Goal: Task Accomplishment & Management: Use online tool/utility

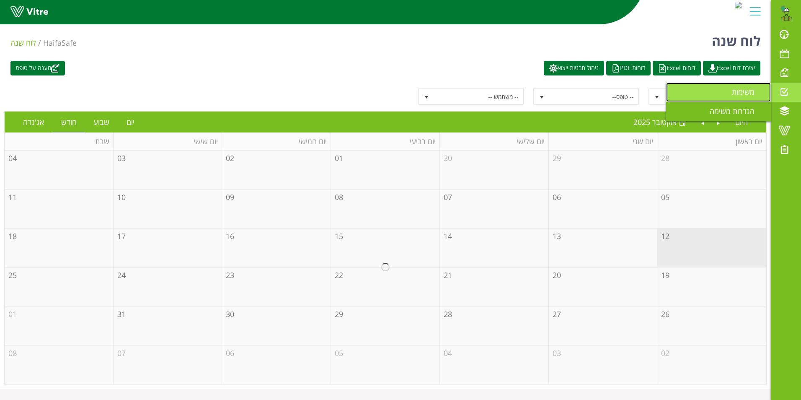
click at [749, 90] on span "משימות" at bounding box center [748, 92] width 33 height 10
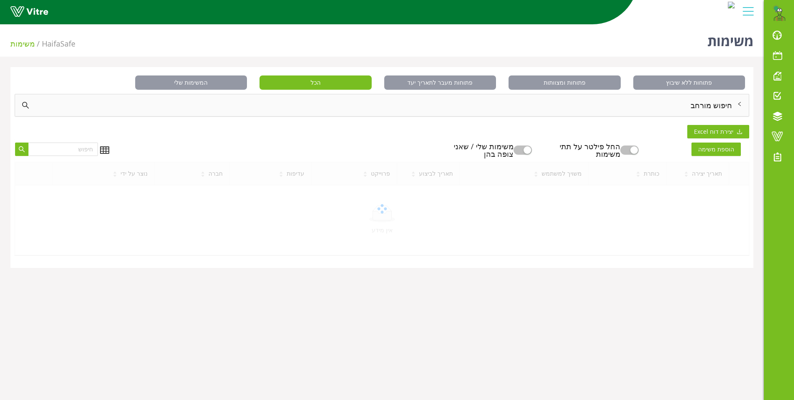
click at [708, 103] on div "חיפוש מורחב" at bounding box center [382, 105] width 734 height 22
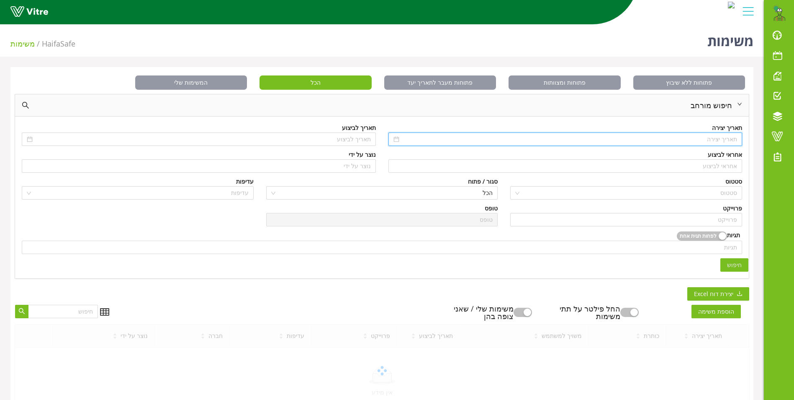
click at [723, 139] on input at bounding box center [569, 138] width 337 height 9
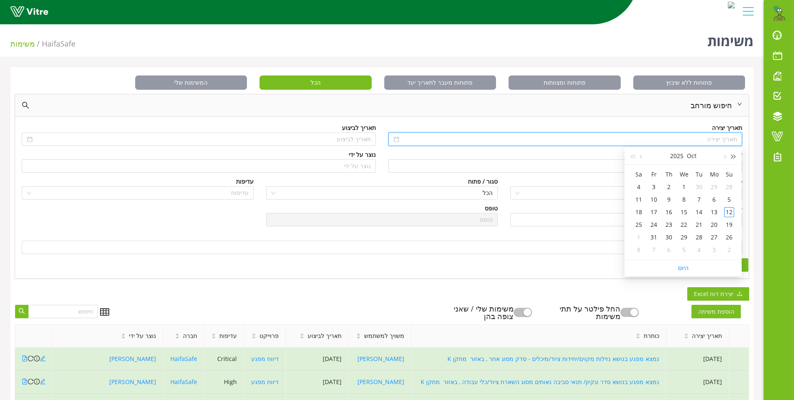
click at [732, 153] on button "button" at bounding box center [734, 155] width 9 height 17
type input "06/10/2024"
click at [730, 196] on div "6" at bounding box center [729, 199] width 10 height 10
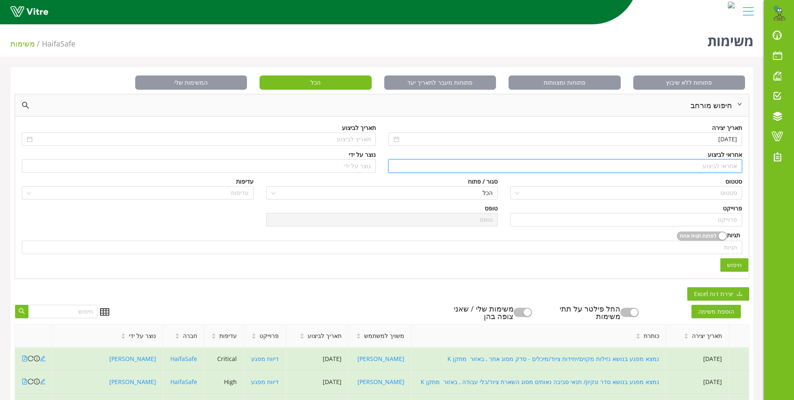
click at [731, 166] on input "search" at bounding box center [566, 166] width 344 height 13
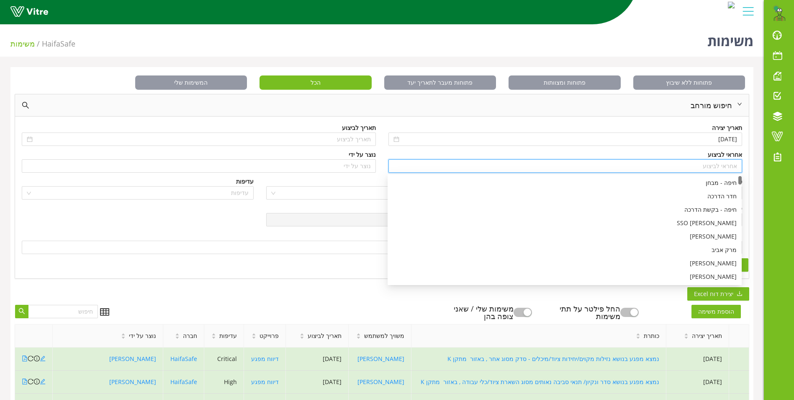
type input "c"
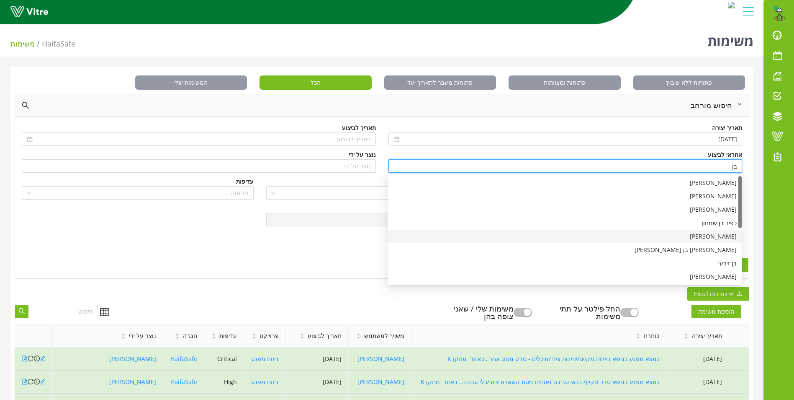
click at [726, 238] on div "[PERSON_NAME]" at bounding box center [565, 236] width 344 height 9
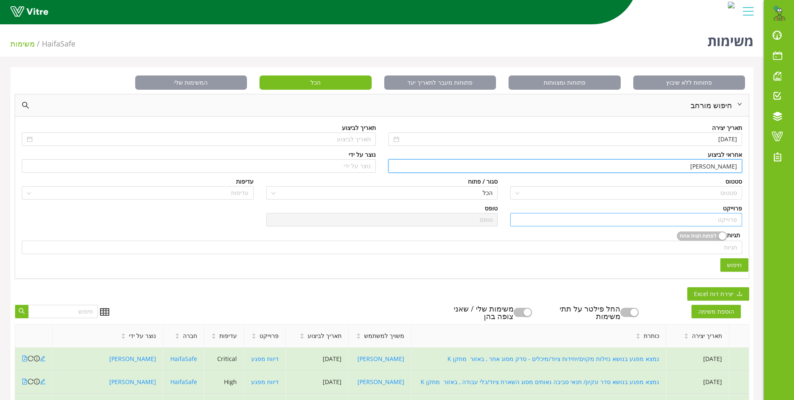
type input "[PERSON_NAME]"
click at [723, 223] on input "search" at bounding box center [627, 219] width 222 height 13
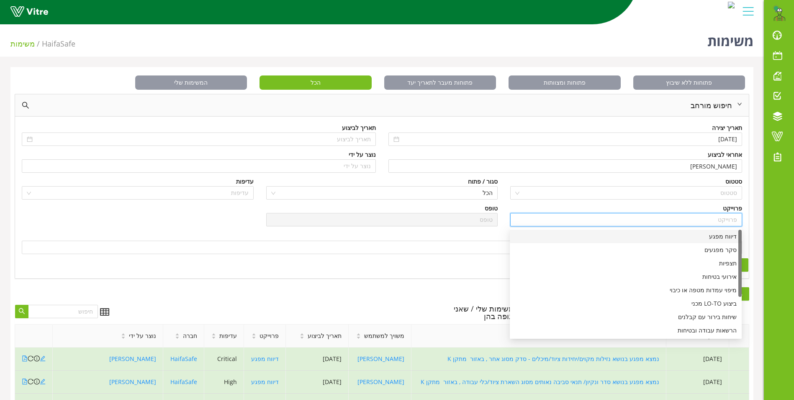
click at [728, 237] on div "דיווח מפגע" at bounding box center [626, 236] width 222 height 9
type input "דיווח מפגע"
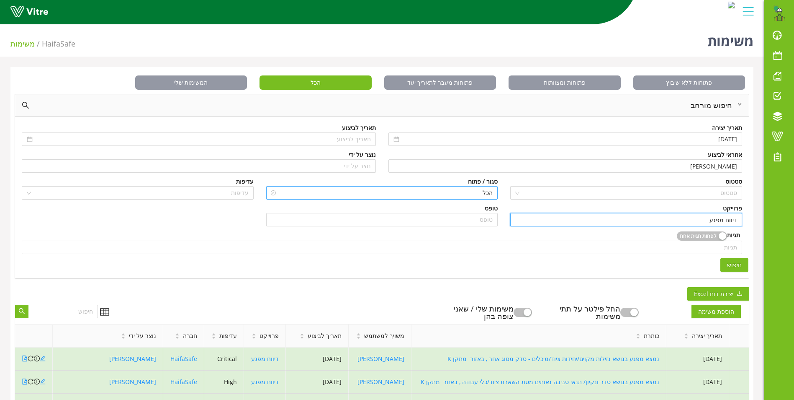
click at [491, 190] on span "הכל" at bounding box center [382, 192] width 222 height 13
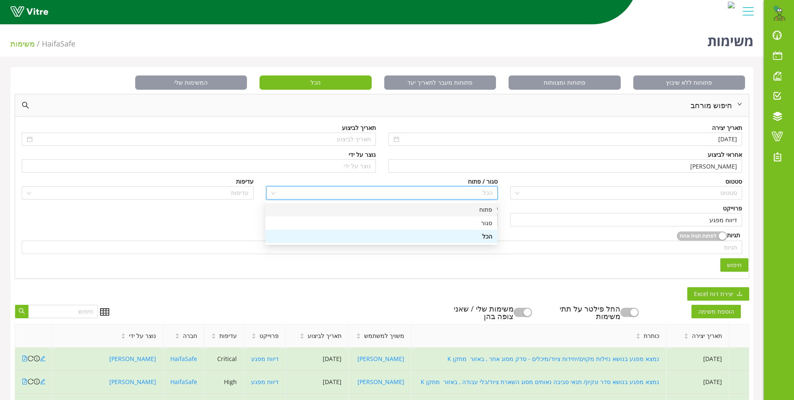
click at [485, 208] on div "פתוח" at bounding box center [382, 209] width 222 height 9
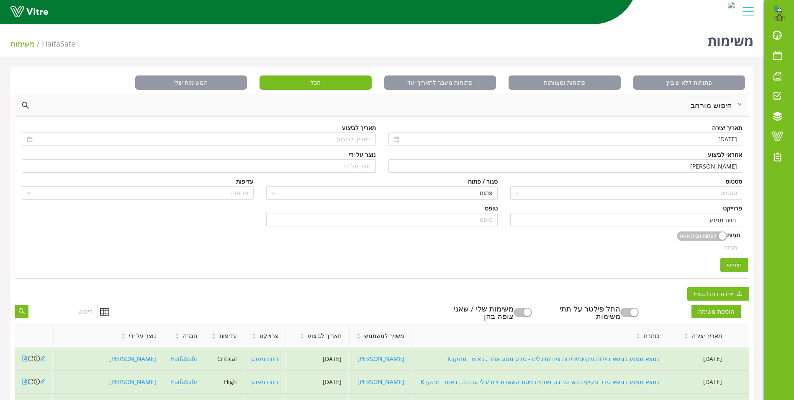
click at [739, 266] on span "חיפוש" at bounding box center [734, 264] width 15 height 9
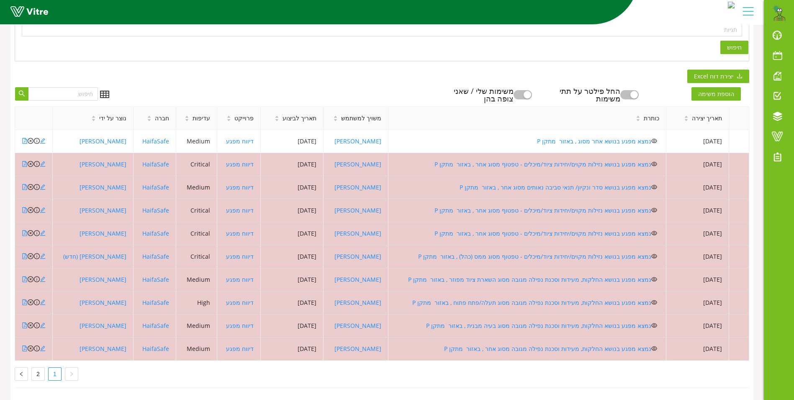
scroll to position [224, 0]
click at [35, 367] on link "2" at bounding box center [38, 373] width 13 height 13
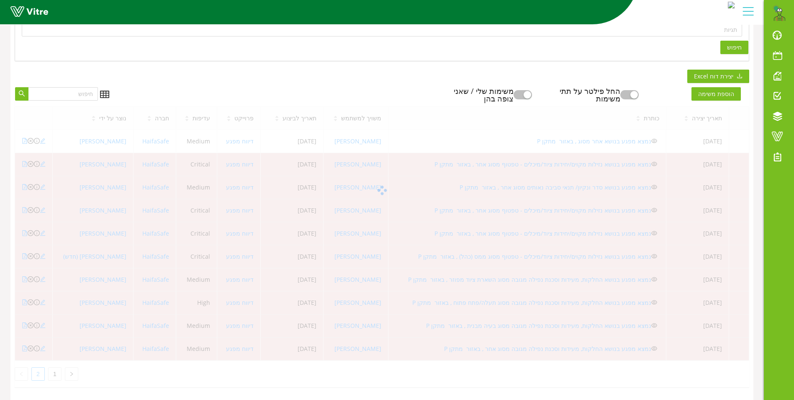
scroll to position [178, 0]
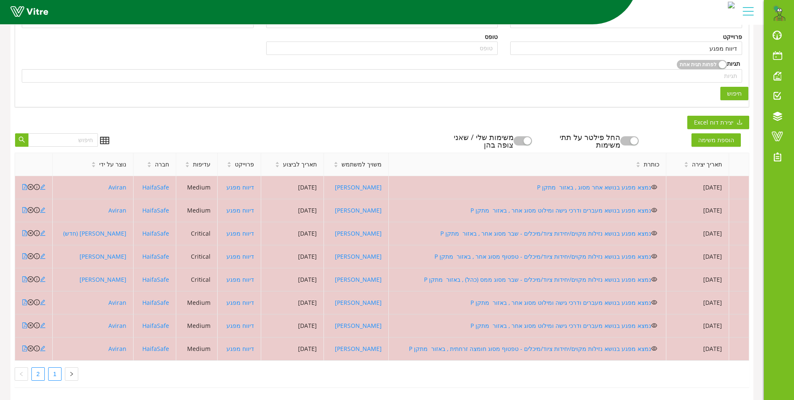
click at [57, 367] on link "1" at bounding box center [55, 373] width 13 height 13
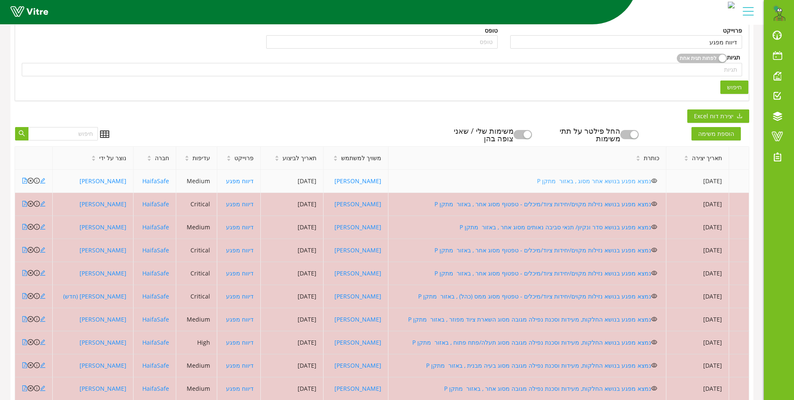
click at [617, 179] on link "נמצא מפגע בנושא אחר מסוג , באזור מתקן P" at bounding box center [594, 181] width 114 height 8
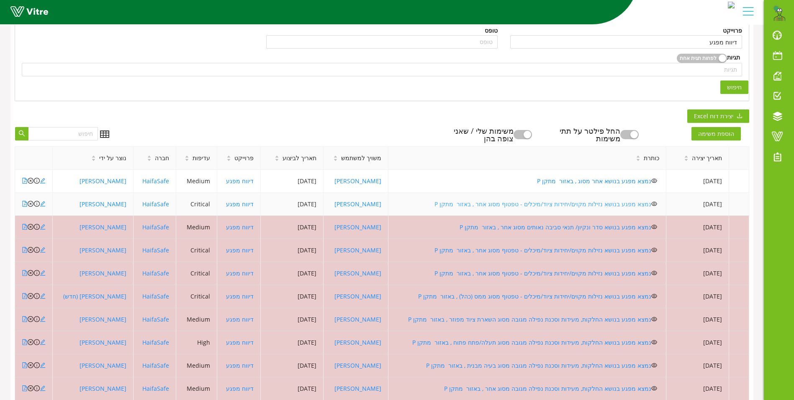
click at [490, 204] on link "נמצא מפגע בנושא נזילות מקוים/יחידות ציוד/מיכלים - טפטוף מסוג אחר , באזור מתקן P" at bounding box center [543, 204] width 217 height 8
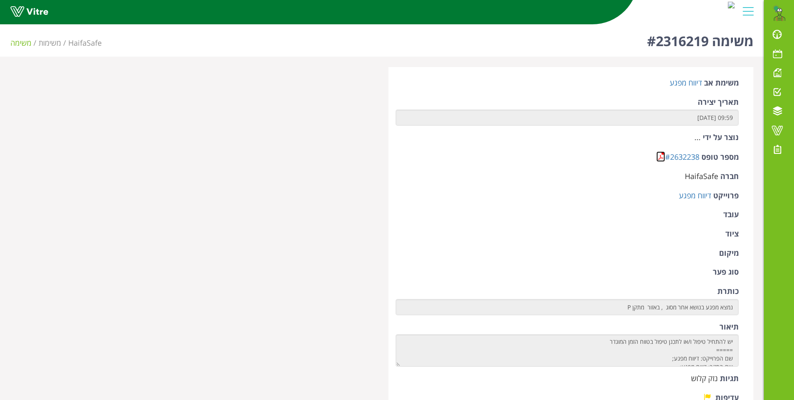
click at [662, 154] on link at bounding box center [661, 156] width 9 height 10
click at [660, 156] on link at bounding box center [661, 156] width 9 height 10
